Goal: Information Seeking & Learning: Learn about a topic

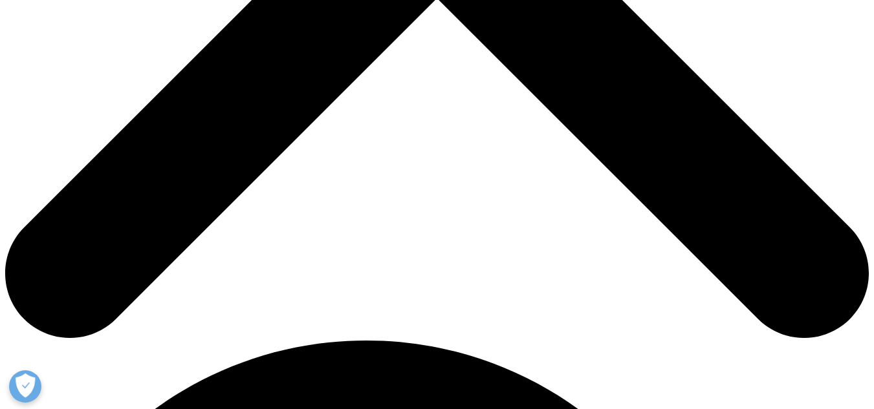
scroll to position [536, 0]
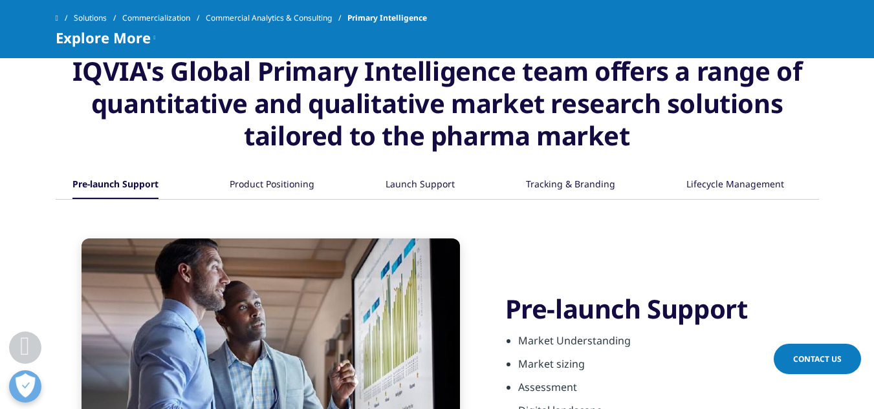
scroll to position [1318, 0]
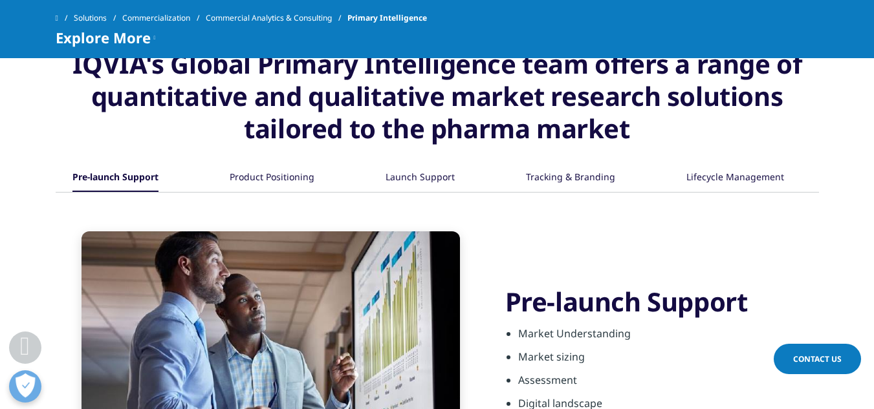
drag, startPoint x: 879, startPoint y: 39, endPoint x: 883, endPoint y: 156, distance: 117.1
click at [585, 179] on div "Tracking & Branding" at bounding box center [570, 178] width 89 height 28
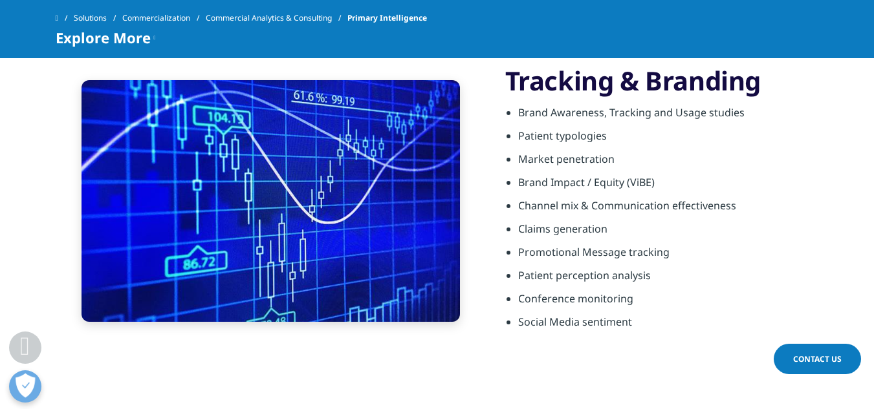
scroll to position [1492, 0]
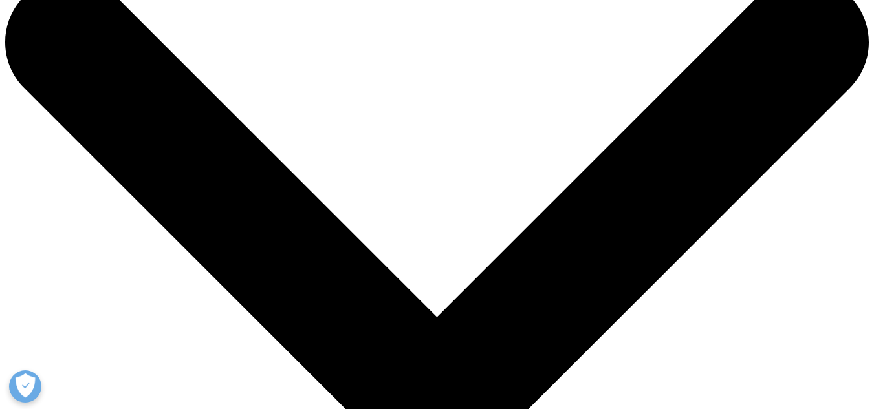
scroll to position [19, 0]
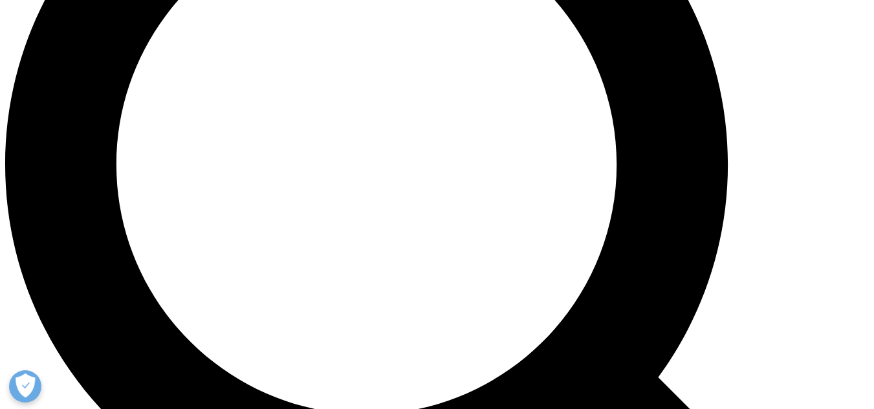
scroll to position [1089, 0]
